Goal: Task Accomplishment & Management: Manage account settings

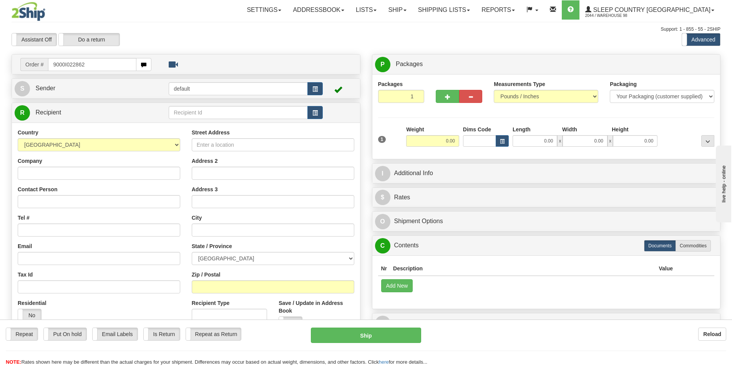
type input "9000I022862"
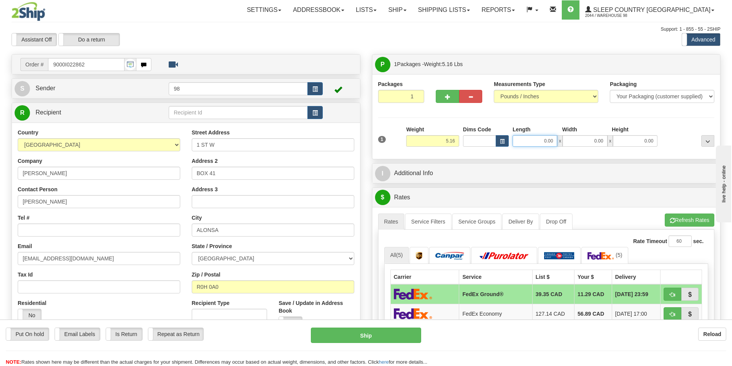
drag, startPoint x: 555, startPoint y: 140, endPoint x: 561, endPoint y: 141, distance: 5.8
click at [561, 141] on div "0.00 x 0.00 x 0.00" at bounding box center [585, 141] width 145 height 12
type input "17.00"
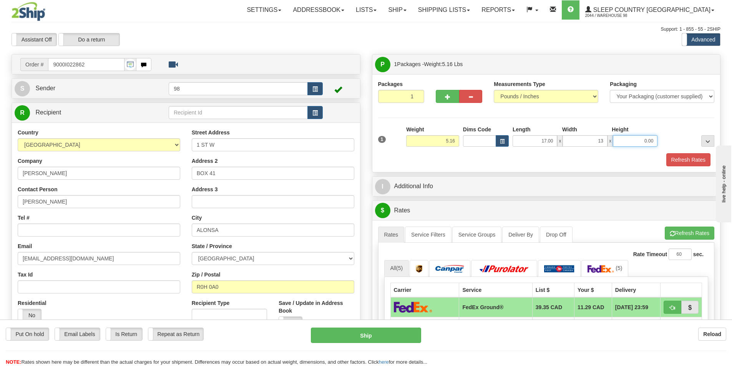
type input "13.00"
type input "10.00"
click at [679, 161] on button "Refresh Rates" at bounding box center [688, 159] width 44 height 13
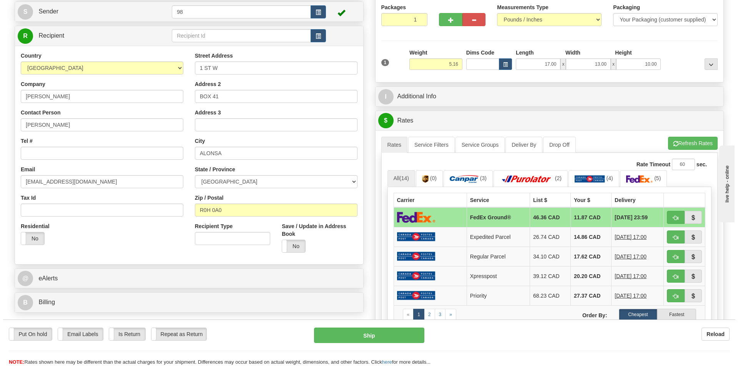
scroll to position [115, 0]
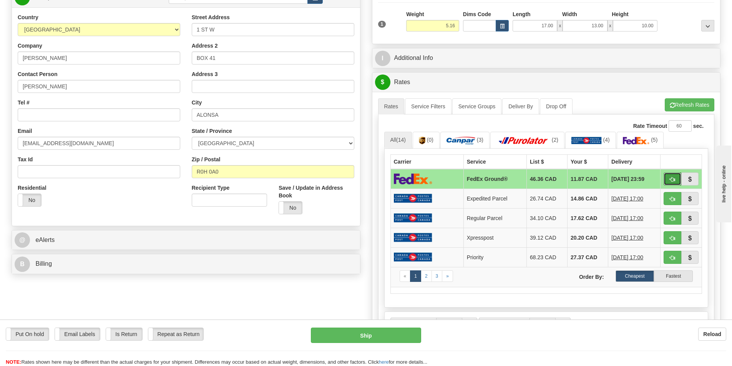
click at [671, 176] on button "button" at bounding box center [673, 179] width 18 height 13
type input "92"
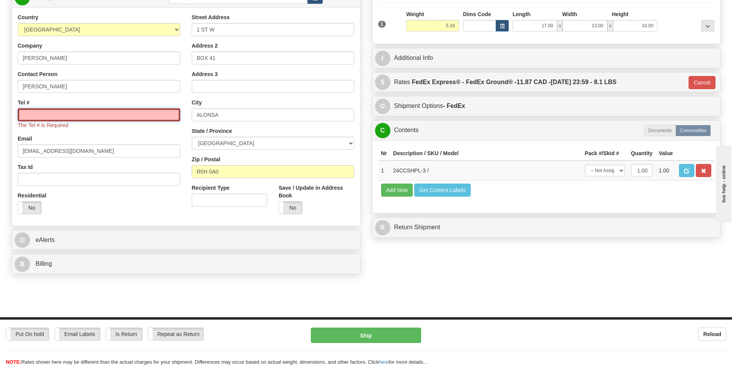
click at [42, 118] on input "Tel #" at bounding box center [99, 114] width 163 height 13
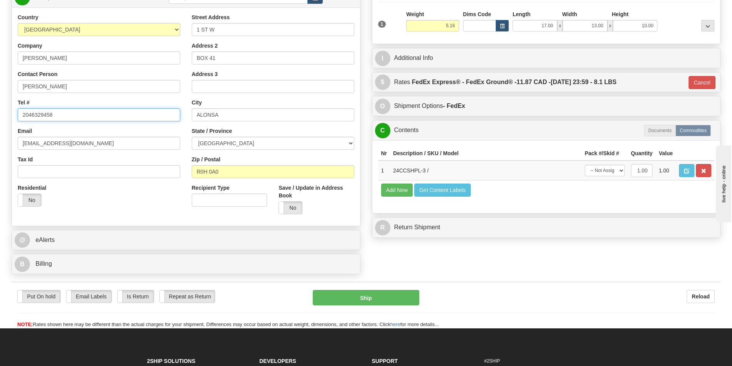
type input "2046329458"
click at [350, 296] on button "Ship" at bounding box center [366, 297] width 106 height 15
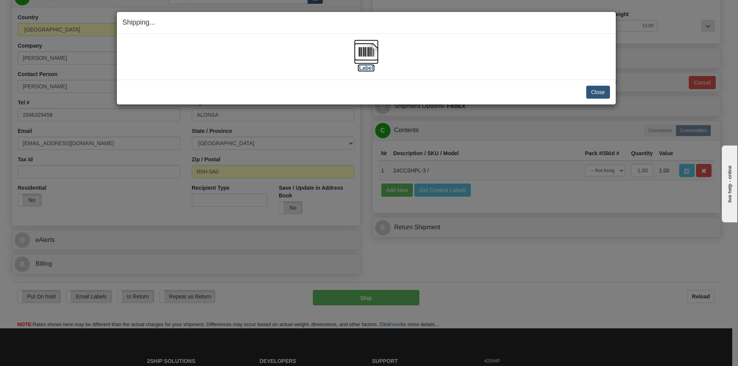
click at [363, 69] on label "[Label]" at bounding box center [366, 68] width 18 height 8
click at [598, 93] on button "Close" at bounding box center [598, 92] width 24 height 13
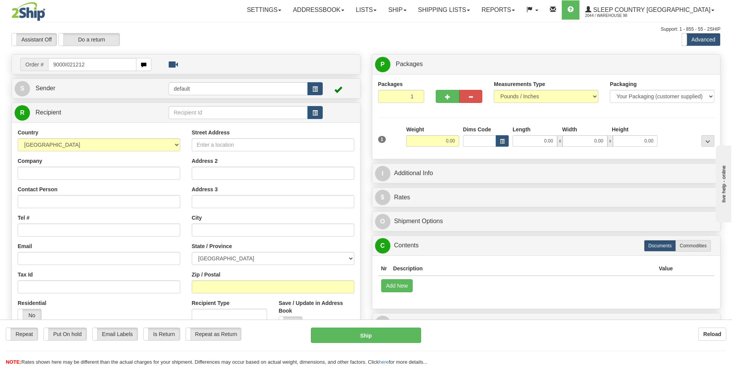
type input "9000I021212"
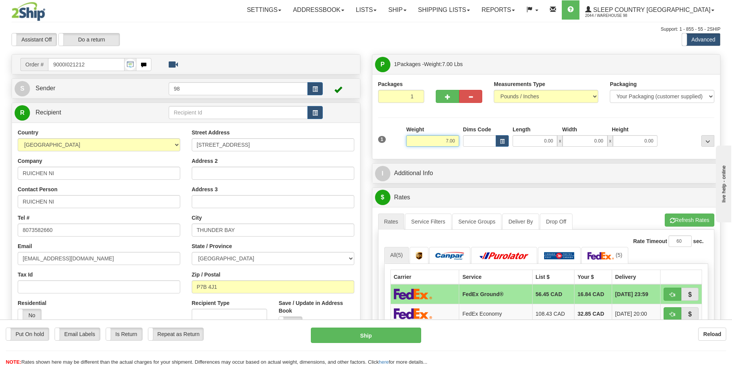
drag, startPoint x: 444, startPoint y: 143, endPoint x: 458, endPoint y: 143, distance: 13.8
click at [458, 143] on input "7.00" at bounding box center [432, 141] width 53 height 12
type input "8.00"
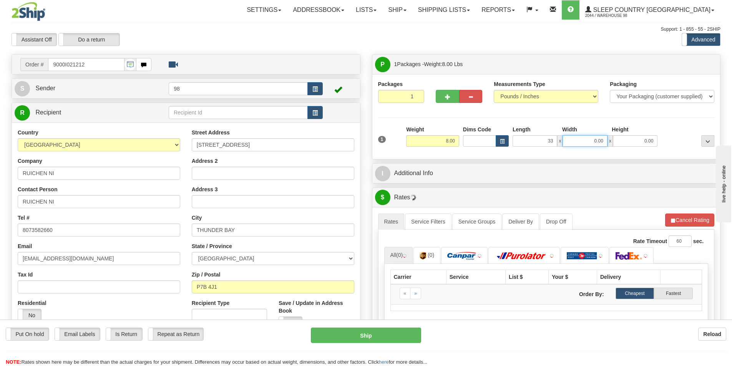
type input "33.00"
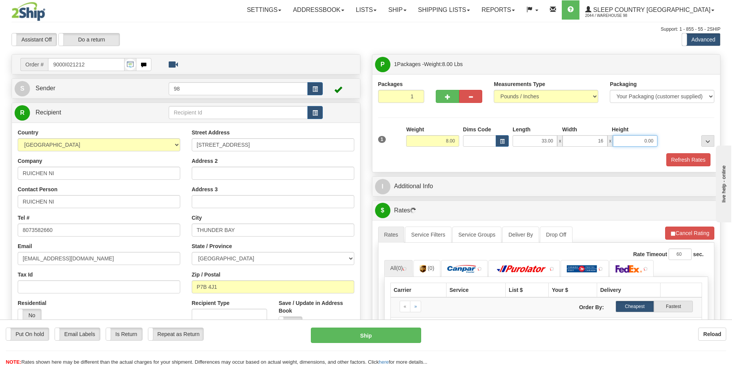
type input "16.00"
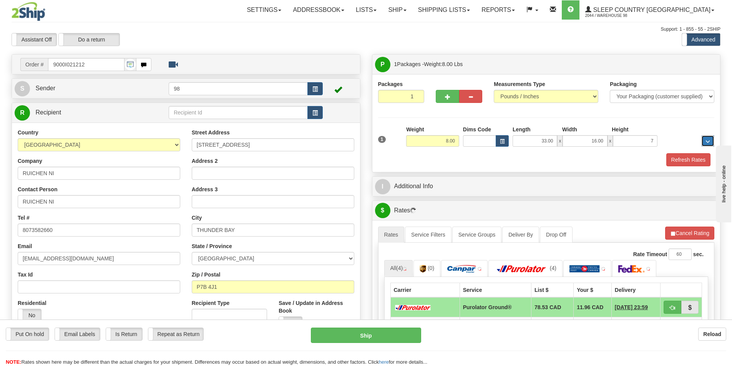
type input "7.00"
click at [677, 161] on button "Refresh Rates" at bounding box center [688, 159] width 44 height 13
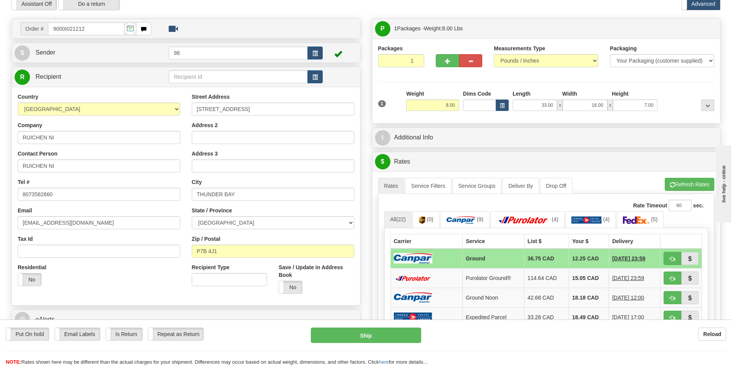
scroll to position [77, 0]
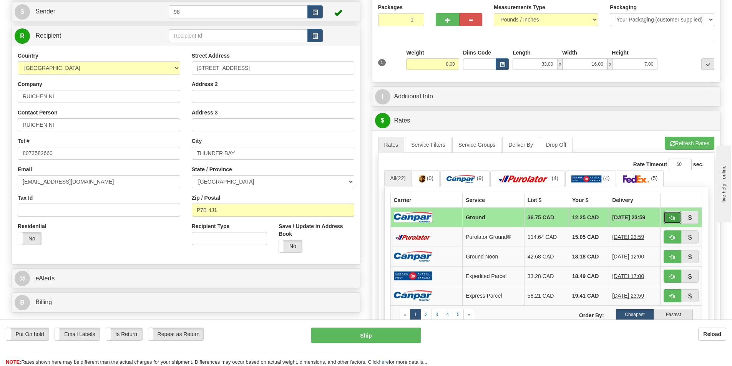
click at [666, 218] on button "button" at bounding box center [673, 217] width 18 height 13
type input "1"
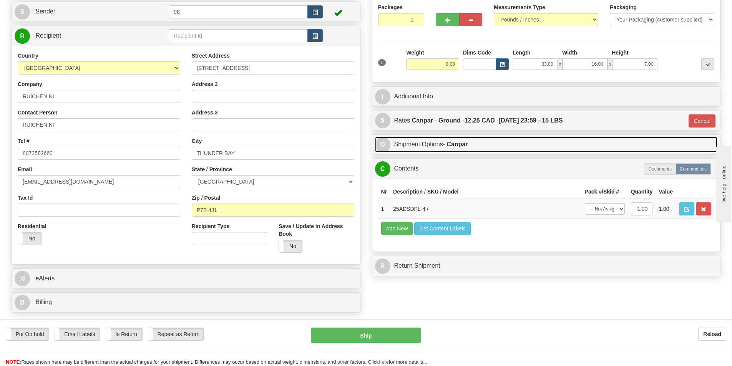
click at [421, 146] on link "O Shipment Options - Canpar" at bounding box center [546, 145] width 343 height 16
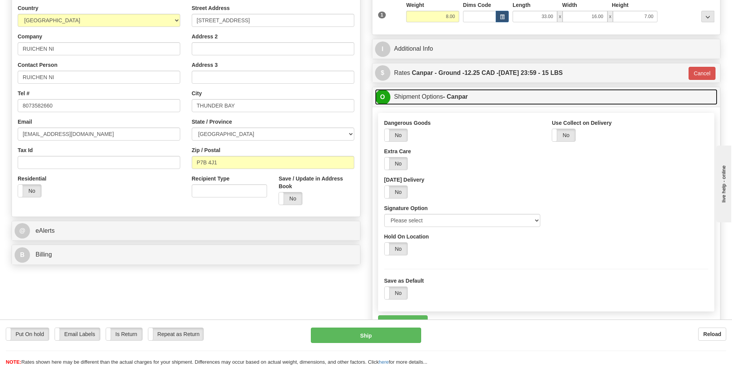
scroll to position [154, 0]
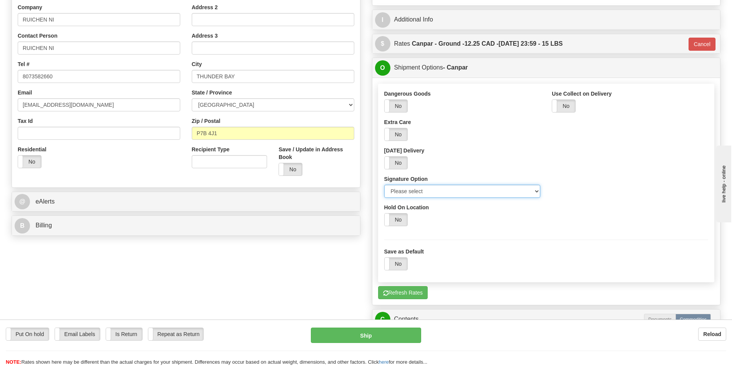
click at [443, 191] on select "Please select No Signature Required Signature Required Adult Signature" at bounding box center [462, 191] width 156 height 13
select select "2"
click at [384, 185] on select "Please select No Signature Required Signature Required Adult Signature" at bounding box center [462, 191] width 156 height 13
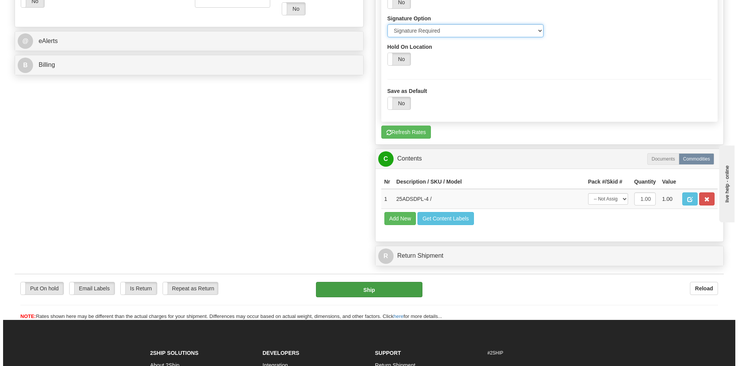
scroll to position [346, 0]
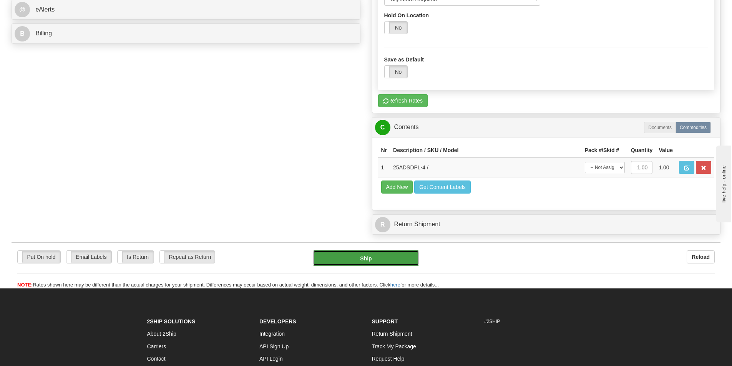
click at [392, 256] on button "Ship" at bounding box center [366, 258] width 106 height 15
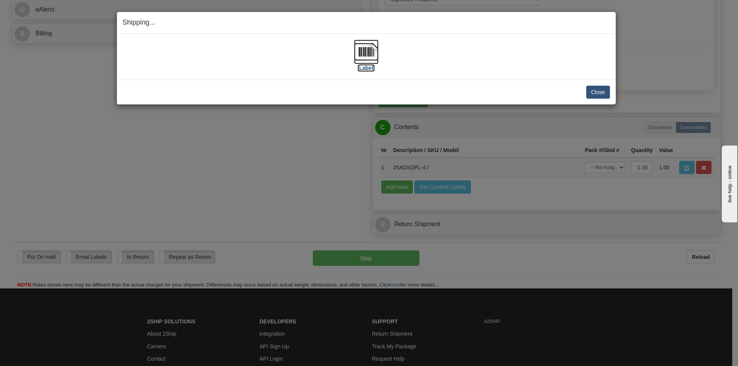
click at [364, 69] on label "[Label]" at bounding box center [366, 68] width 18 height 8
click at [601, 96] on button "Close" at bounding box center [598, 92] width 24 height 13
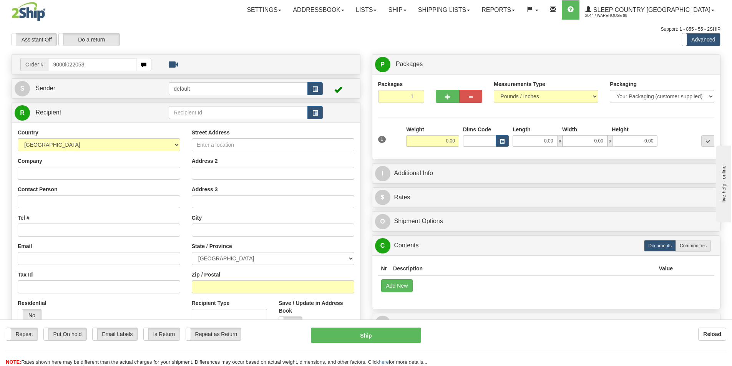
type input "9000i022053"
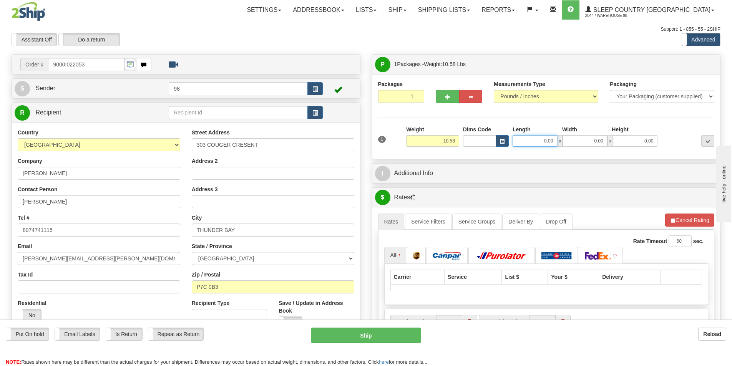
drag, startPoint x: 541, startPoint y: 141, endPoint x: 566, endPoint y: 144, distance: 24.7
click at [566, 144] on div "0.00 x 0.00 x 0.00" at bounding box center [585, 141] width 145 height 12
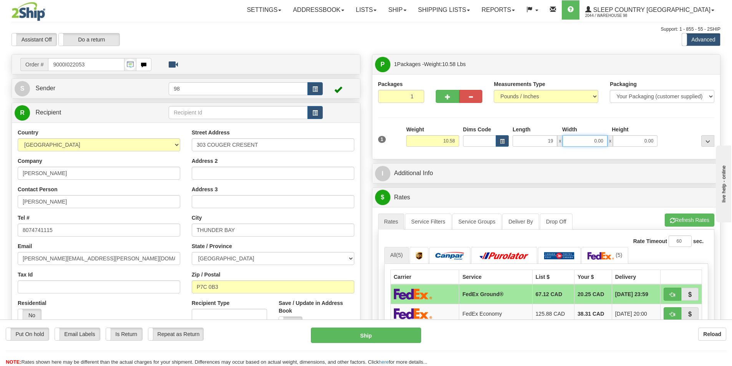
type input "19.00"
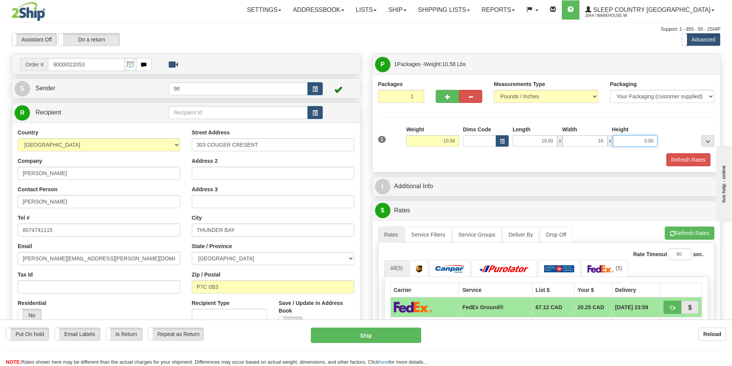
type input "16.00"
type input "9.00"
click at [690, 160] on button "Refresh Rates" at bounding box center [688, 159] width 44 height 13
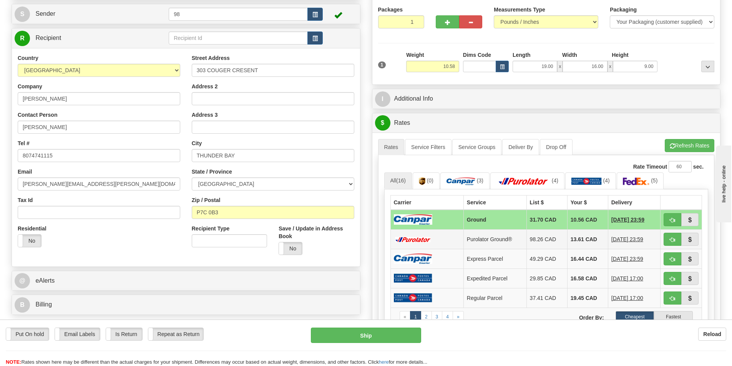
scroll to position [77, 0]
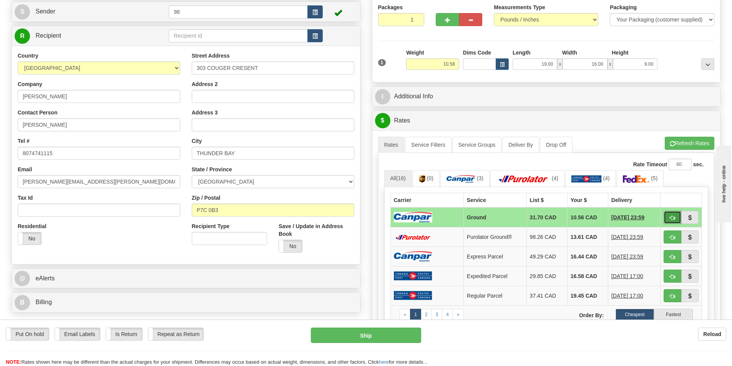
click at [677, 218] on button "button" at bounding box center [673, 217] width 18 height 13
type input "1"
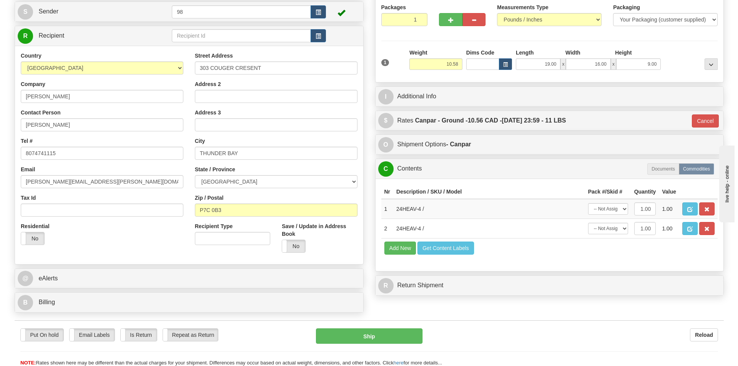
scroll to position [115, 0]
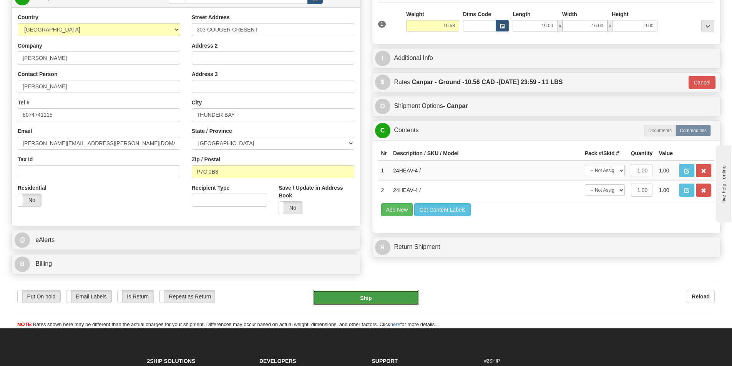
click at [391, 298] on button "Ship" at bounding box center [366, 297] width 106 height 15
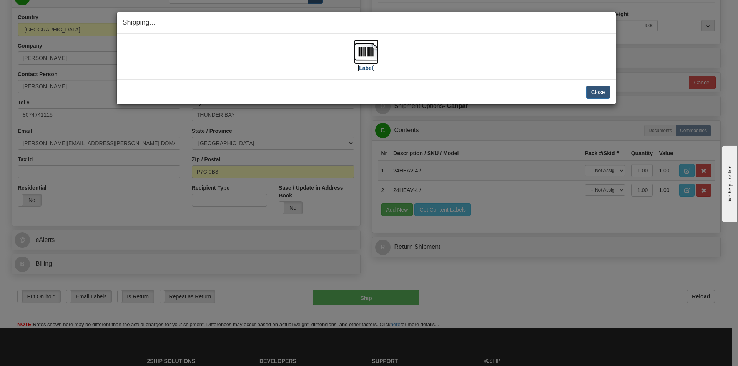
click at [361, 68] on label "[Label]" at bounding box center [366, 68] width 18 height 8
click at [587, 90] on div "Close Cancel" at bounding box center [366, 92] width 487 height 13
click at [587, 90] on button "Close" at bounding box center [598, 92] width 24 height 13
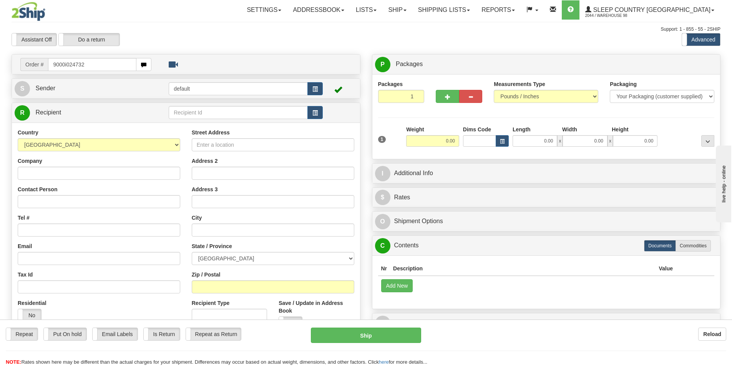
type input "9000i024732"
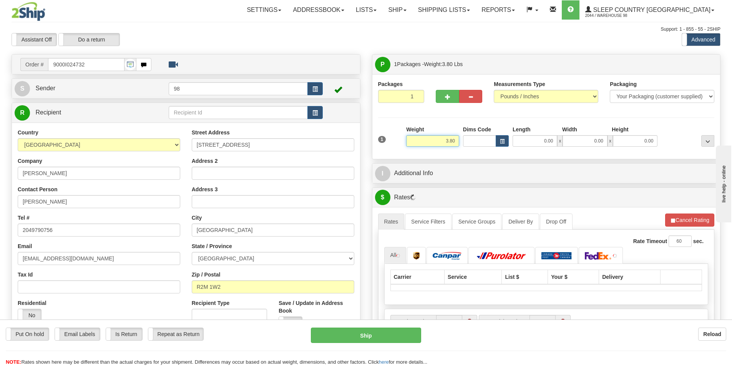
drag, startPoint x: 462, startPoint y: 143, endPoint x: 473, endPoint y: 143, distance: 10.4
click at [473, 143] on div "1 Weight 3.80 Dims Code 0.00" at bounding box center [546, 139] width 340 height 27
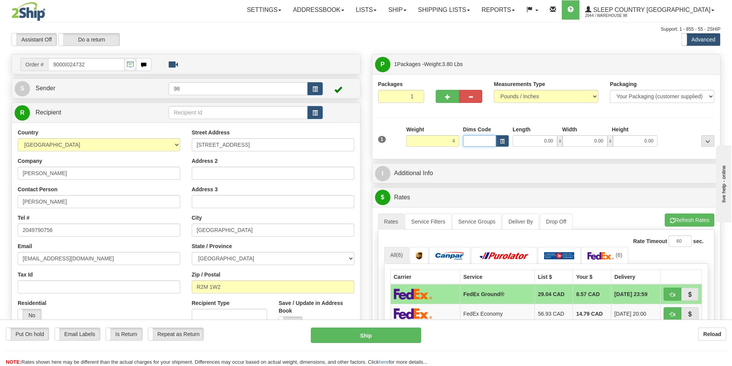
type input "4.00"
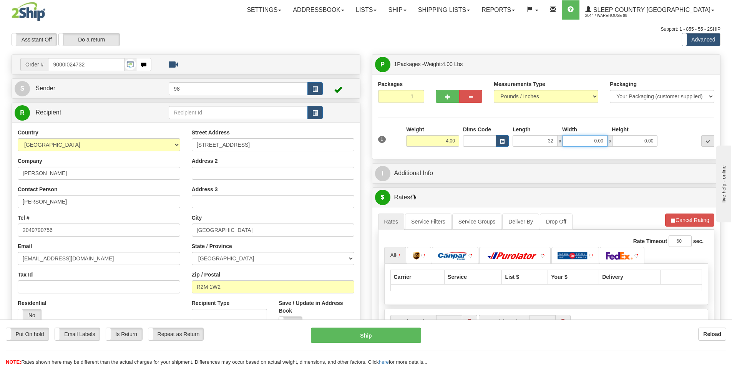
type input "32.00"
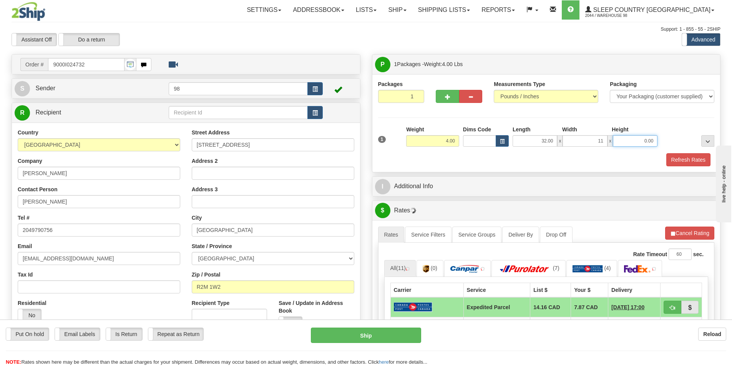
type input "11.00"
type input "8.00"
click at [671, 163] on button "Refresh Rates" at bounding box center [688, 159] width 44 height 13
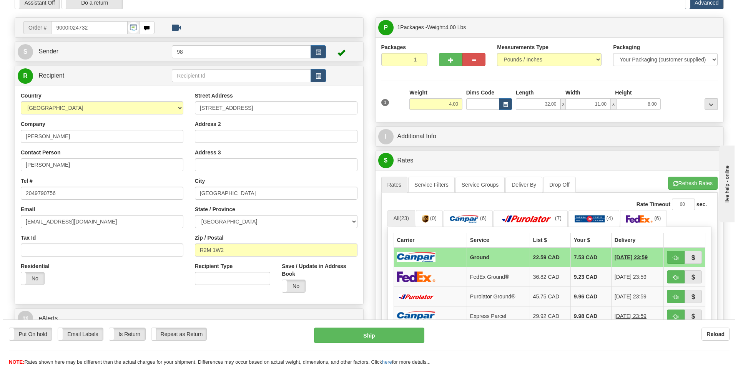
scroll to position [77, 0]
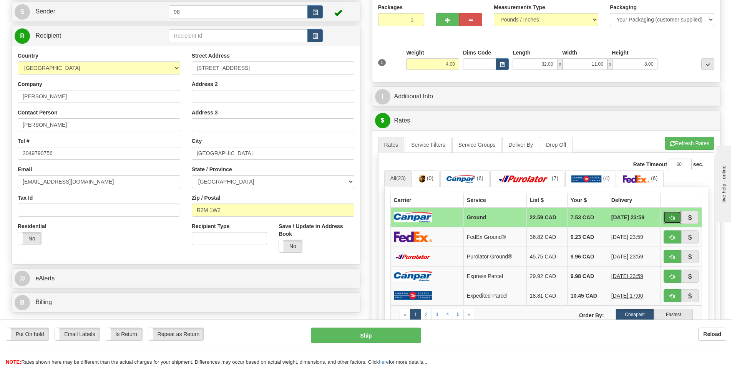
click at [668, 216] on button "button" at bounding box center [673, 217] width 18 height 13
type input "1"
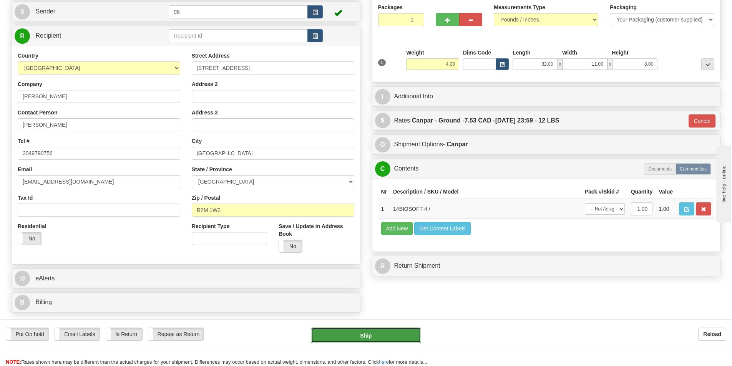
click at [374, 337] on button "Ship" at bounding box center [366, 335] width 110 height 15
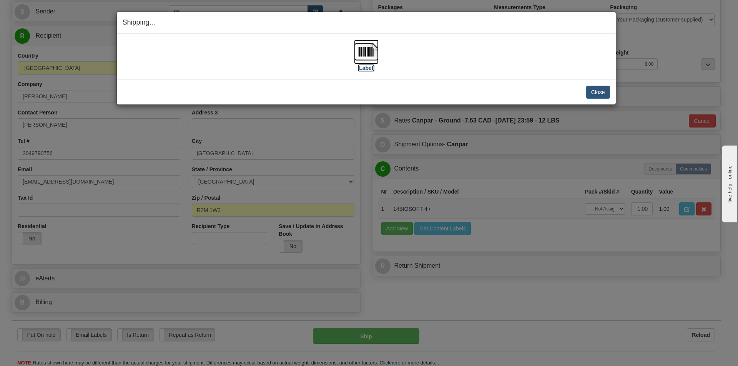
click at [368, 66] on label "[Label]" at bounding box center [366, 68] width 18 height 8
click at [594, 89] on button "Close" at bounding box center [598, 92] width 24 height 13
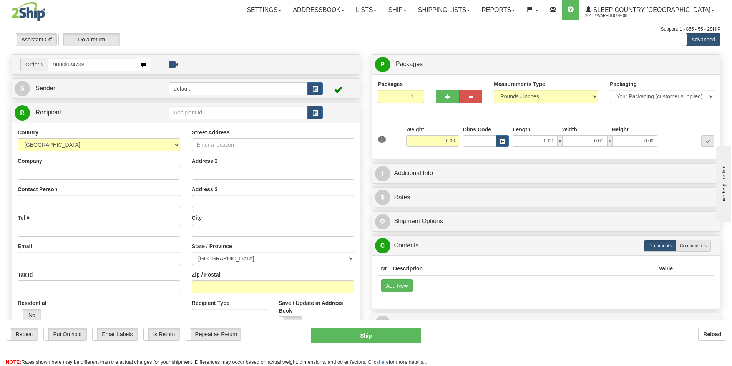
type input "9000i024738"
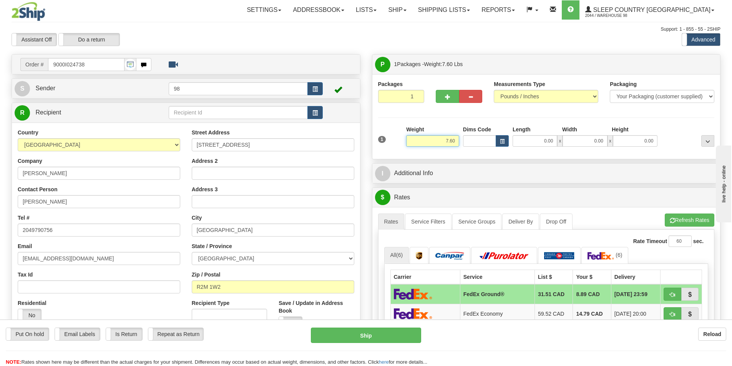
drag, startPoint x: 435, startPoint y: 138, endPoint x: 465, endPoint y: 141, distance: 30.4
click at [465, 141] on div "1 Weight 7.60 Dims Code 0.00" at bounding box center [546, 139] width 340 height 27
type input "8.00"
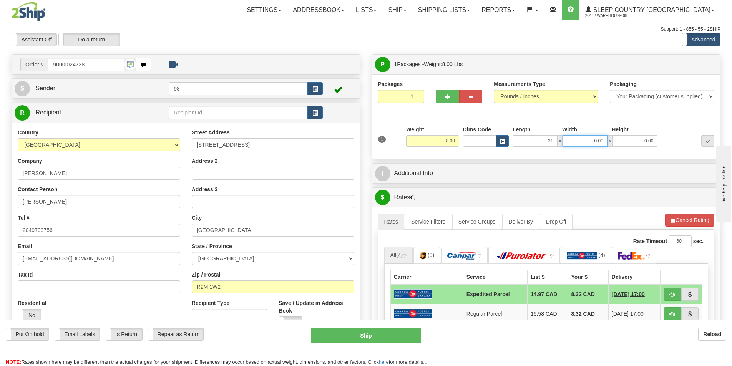
type input "31.00"
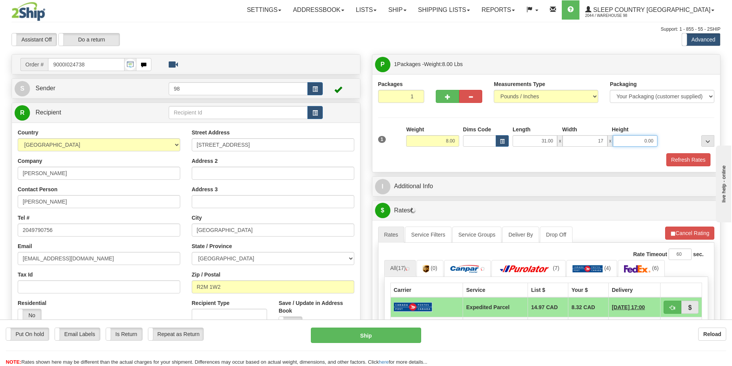
type input "17.00"
type input "12.00"
click at [688, 155] on button "Refresh Rates" at bounding box center [688, 159] width 44 height 13
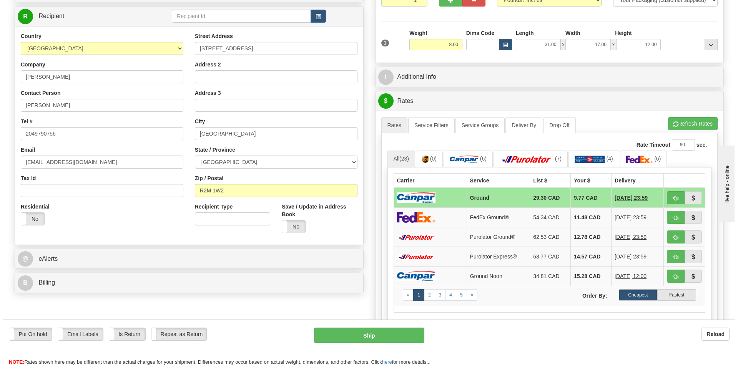
scroll to position [115, 0]
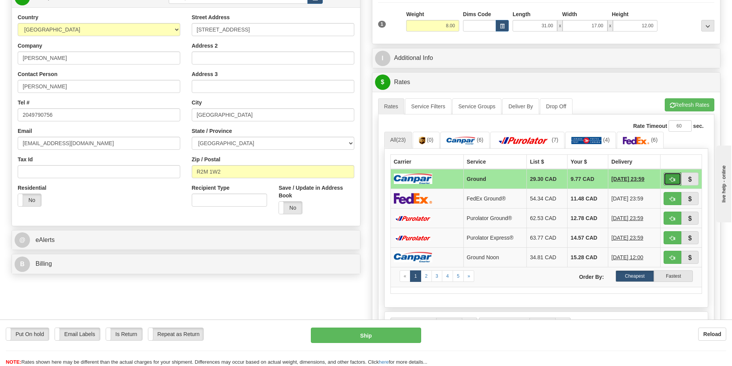
click at [666, 179] on button "button" at bounding box center [673, 179] width 18 height 13
type input "1"
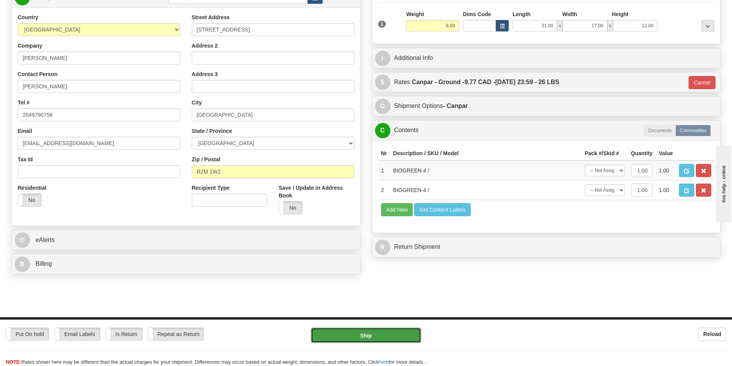
click at [366, 329] on button "Ship" at bounding box center [366, 335] width 110 height 15
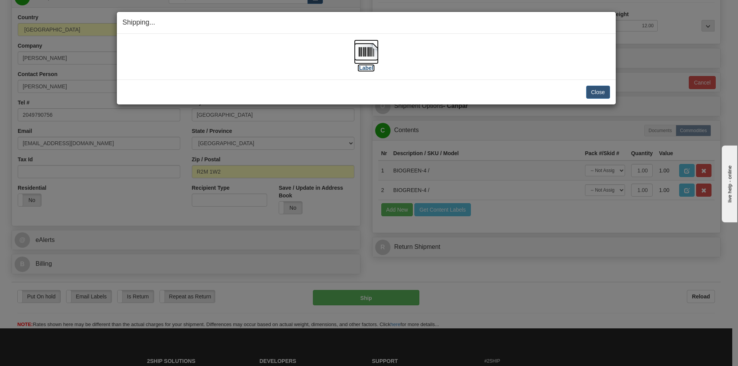
click at [372, 67] on label "[Label]" at bounding box center [366, 68] width 18 height 8
click at [599, 96] on button "Close" at bounding box center [598, 92] width 24 height 13
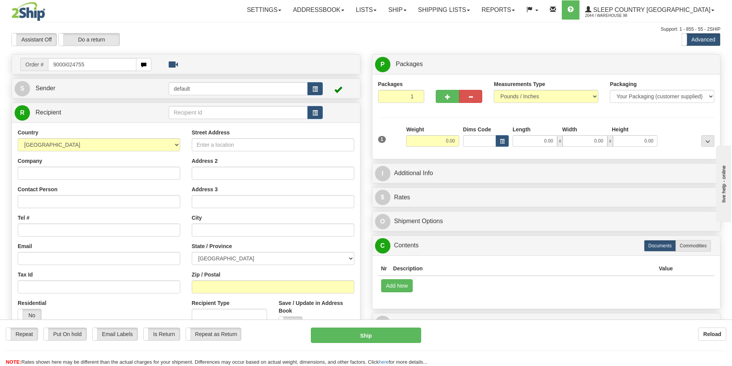
type input "9000i024755"
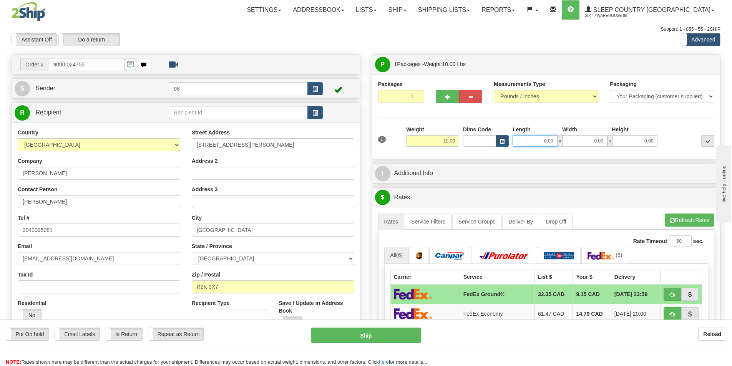
click at [555, 143] on input "0.00" at bounding box center [535, 141] width 45 height 12
type input "12.00"
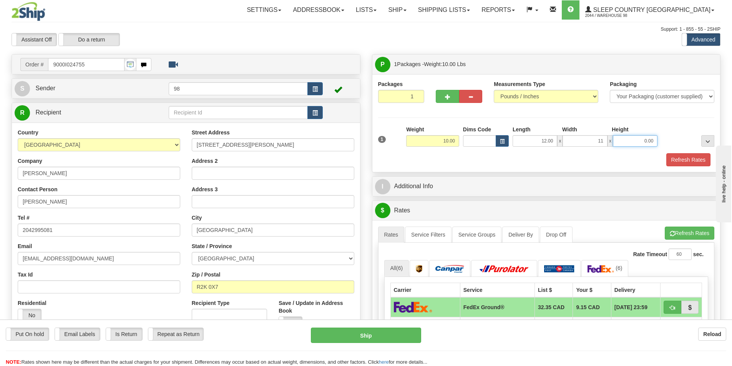
type input "11.00"
type input "6.00"
click at [674, 163] on button "Refresh Rates" at bounding box center [688, 159] width 44 height 13
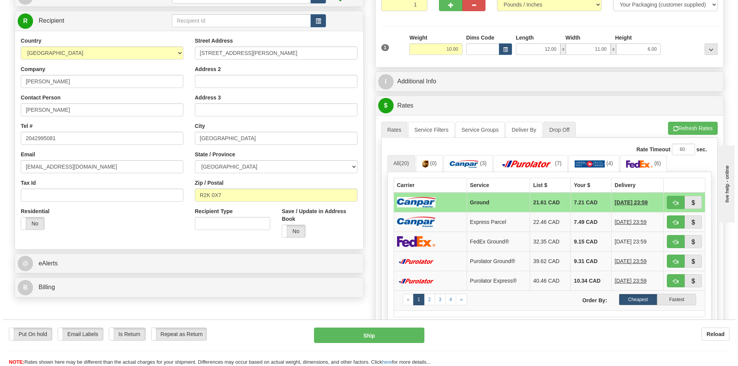
scroll to position [154, 0]
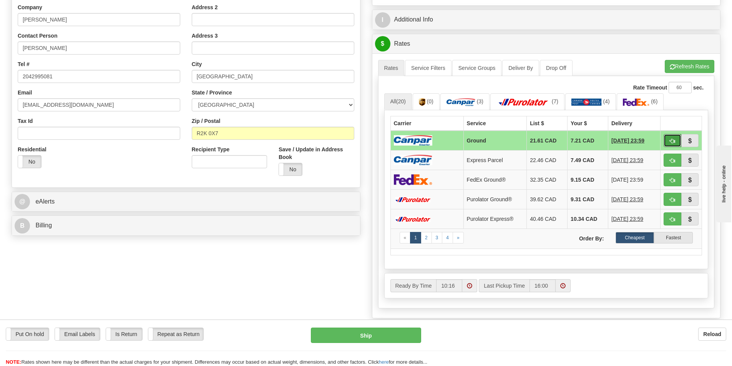
click at [672, 143] on span "button" at bounding box center [672, 141] width 5 height 5
type input "1"
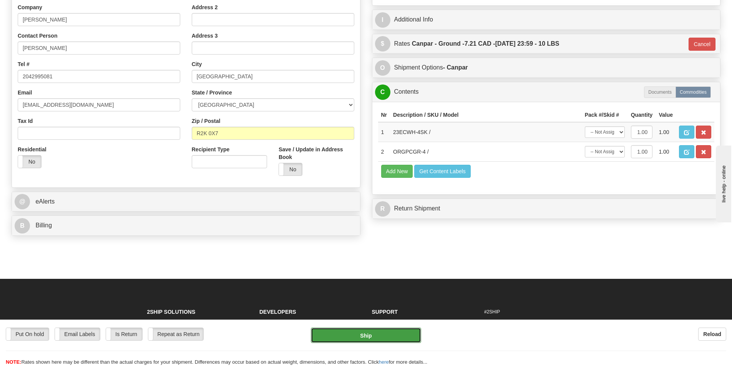
click at [361, 337] on button "Ship" at bounding box center [366, 335] width 110 height 15
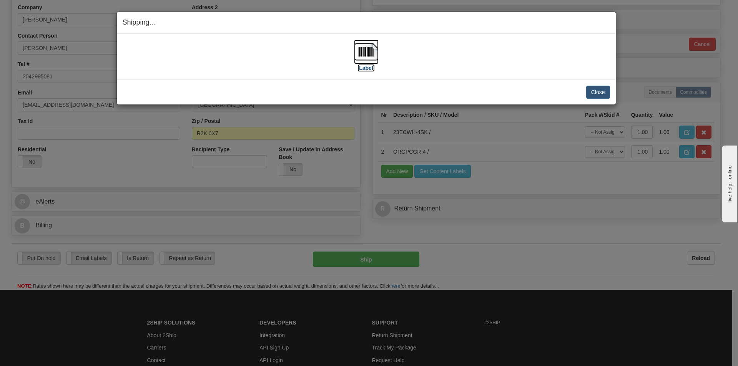
click at [365, 65] on label "[Label]" at bounding box center [366, 68] width 18 height 8
click at [595, 92] on button "Close" at bounding box center [598, 92] width 24 height 13
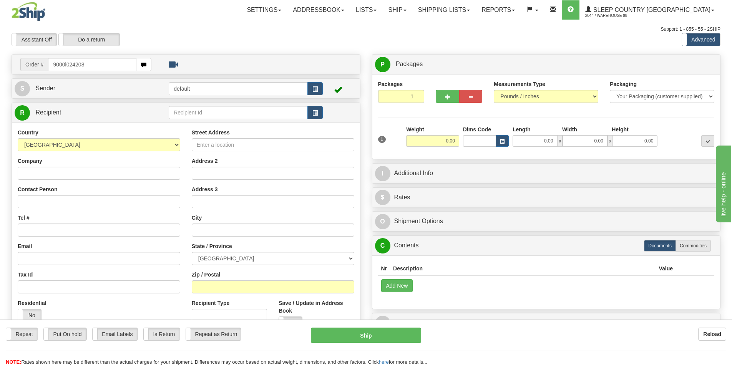
type input "9000i024208"
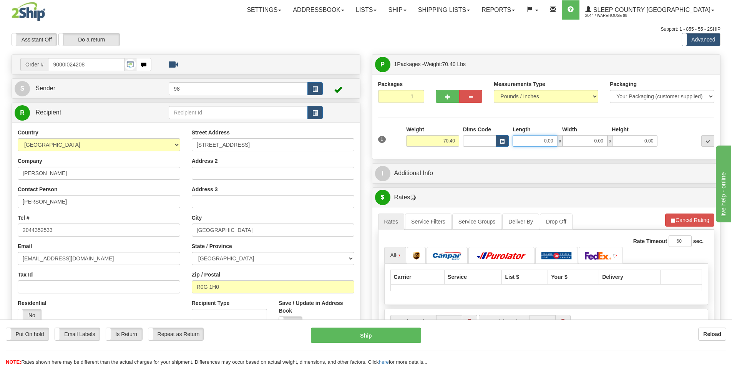
drag, startPoint x: 525, startPoint y: 138, endPoint x: 568, endPoint y: 138, distance: 43.8
click at [568, 138] on div "0.00 x 0.00 x 0.00" at bounding box center [585, 141] width 145 height 12
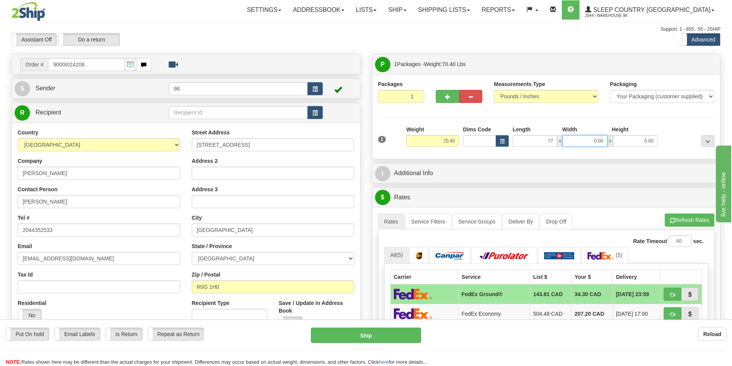
type input "77.00"
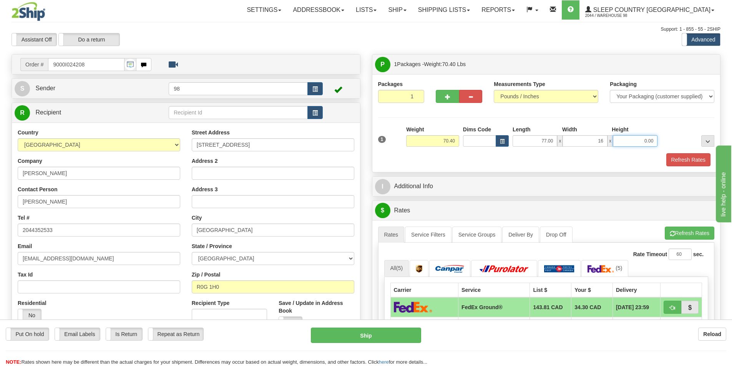
type input "16.00"
type input "10.00"
click at [676, 158] on button "Refresh Rates" at bounding box center [688, 159] width 44 height 13
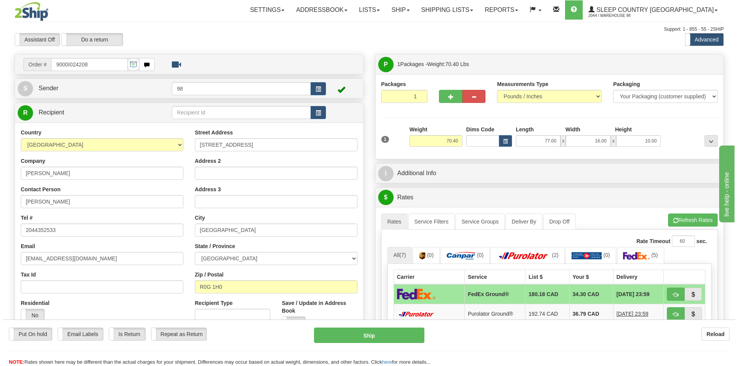
scroll to position [77, 0]
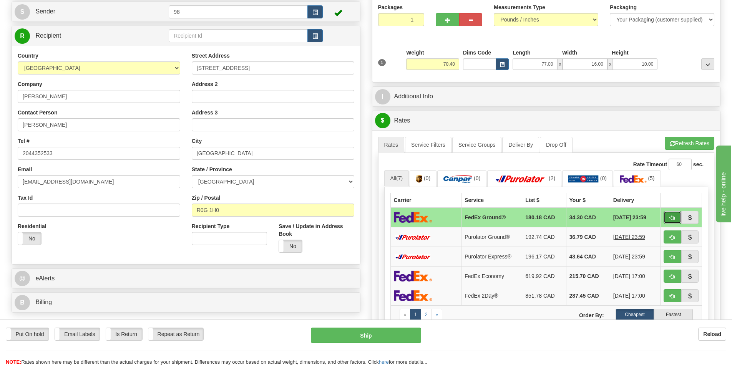
click at [669, 216] on button "button" at bounding box center [673, 217] width 18 height 13
type input "92"
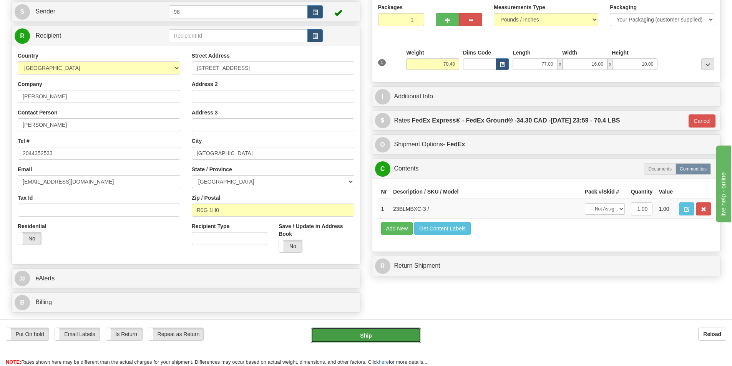
click at [391, 340] on button "Ship" at bounding box center [366, 335] width 110 height 15
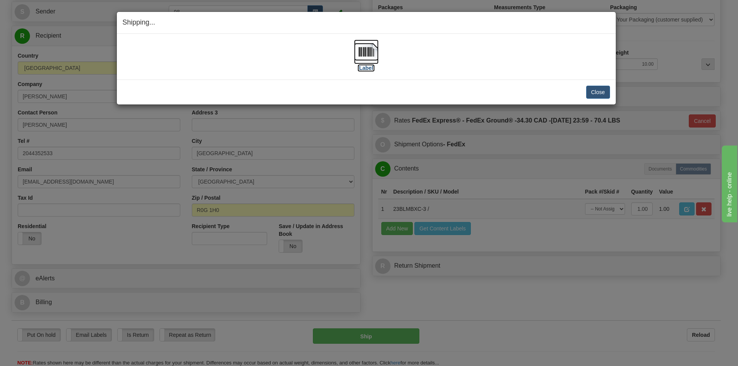
click at [365, 65] on label "[Label]" at bounding box center [366, 68] width 18 height 8
click at [604, 90] on button "Close" at bounding box center [598, 92] width 24 height 13
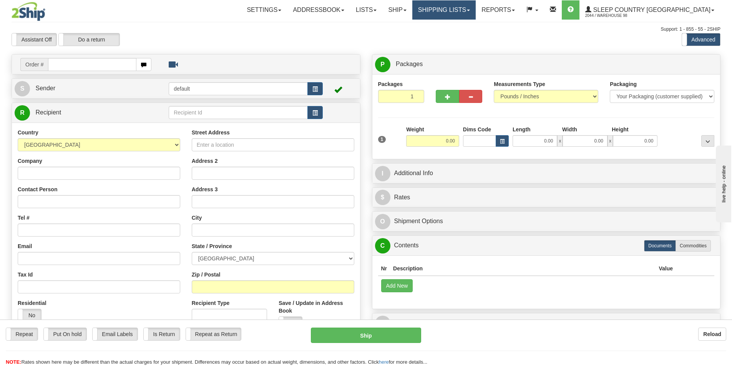
click at [457, 3] on link "Shipping lists" at bounding box center [443, 9] width 63 height 19
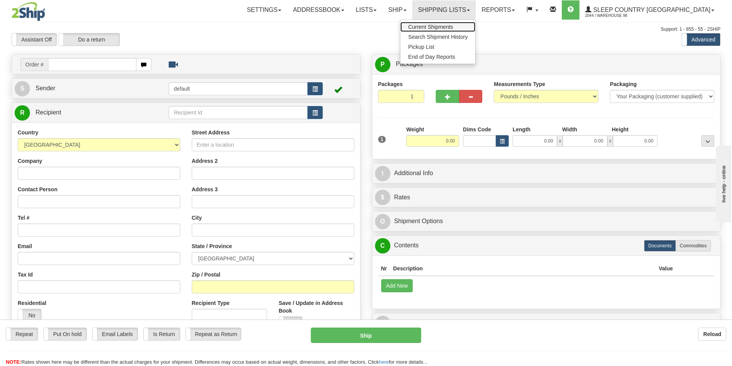
click at [453, 27] on span "Current Shipments" at bounding box center [430, 27] width 45 height 6
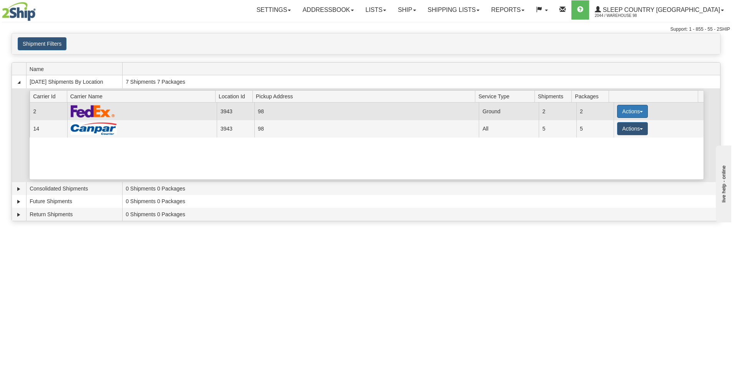
click at [620, 112] on button "Actions" at bounding box center [632, 111] width 31 height 13
click at [618, 134] on link "Close" at bounding box center [616, 136] width 61 height 10
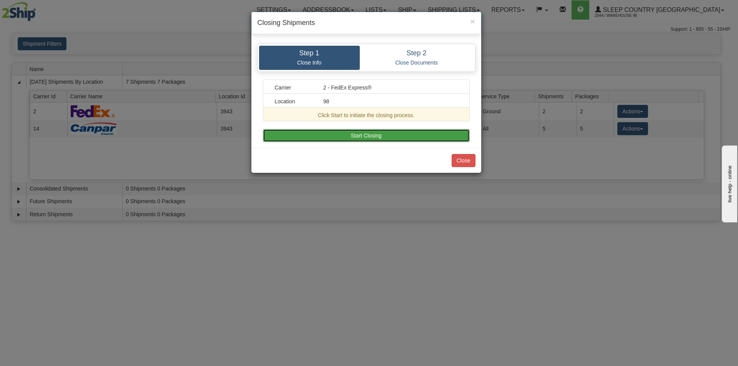
click at [362, 137] on button "Start Closing" at bounding box center [366, 135] width 207 height 13
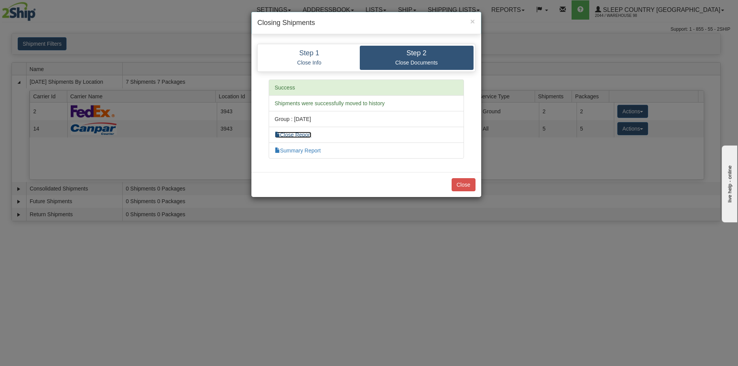
click at [301, 135] on link "Close Report" at bounding box center [293, 135] width 37 height 6
click at [450, 183] on div "Close" at bounding box center [366, 184] width 230 height 25
click at [451, 181] on div "Close" at bounding box center [366, 184] width 230 height 25
click at [471, 188] on button "Close" at bounding box center [464, 184] width 24 height 13
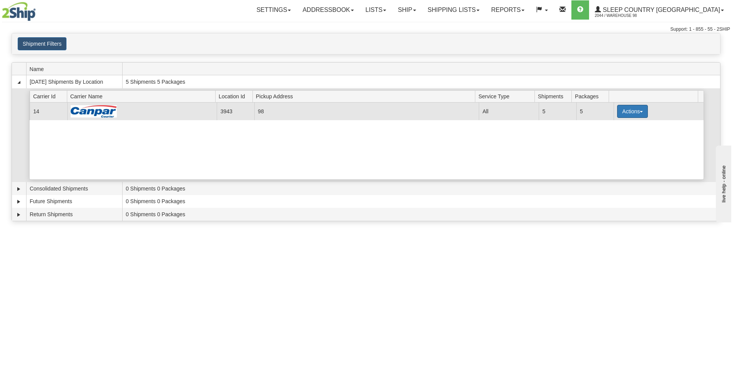
click at [619, 108] on button "Actions" at bounding box center [632, 111] width 31 height 13
click at [617, 114] on button "Actions" at bounding box center [632, 111] width 31 height 13
click at [603, 135] on span "Close" at bounding box center [603, 135] width 18 height 5
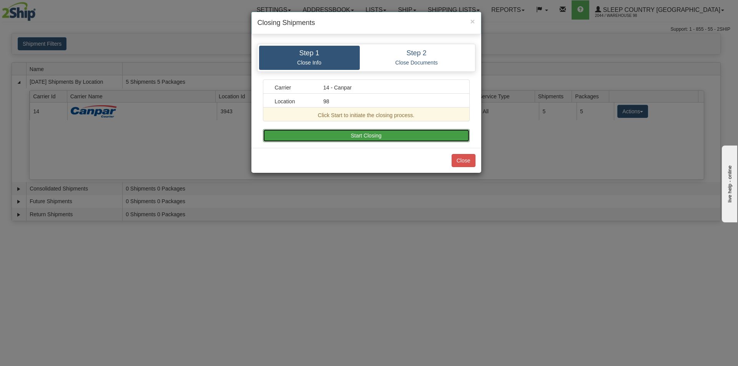
click at [367, 137] on button "Start Closing" at bounding box center [366, 135] width 207 height 13
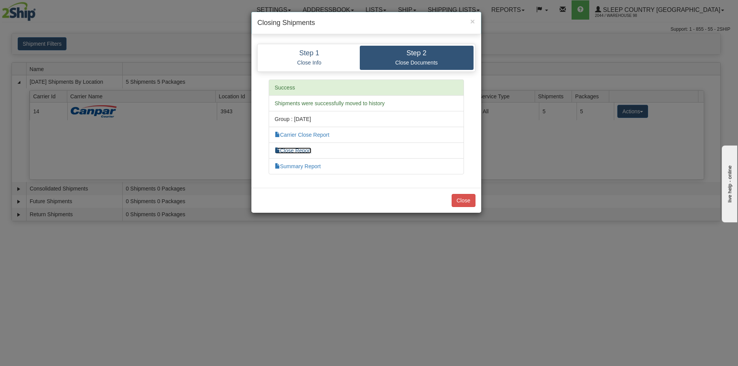
click at [303, 149] on link "Close Report" at bounding box center [293, 151] width 37 height 6
click at [469, 207] on div "Close" at bounding box center [366, 200] width 230 height 25
click at [470, 204] on button "Close" at bounding box center [464, 200] width 24 height 13
